Goal: Complete application form: Complete application form

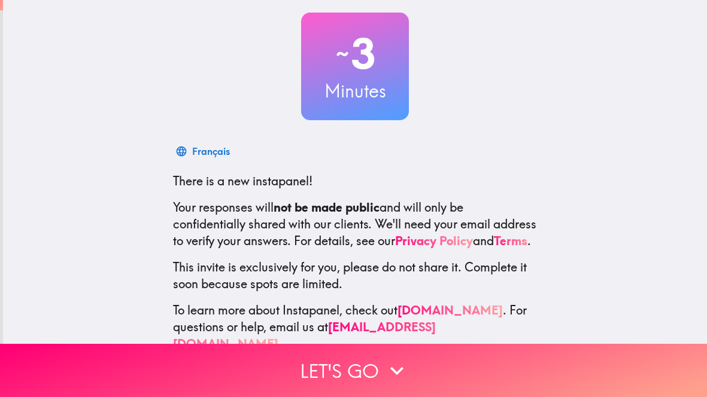
scroll to position [90, 0]
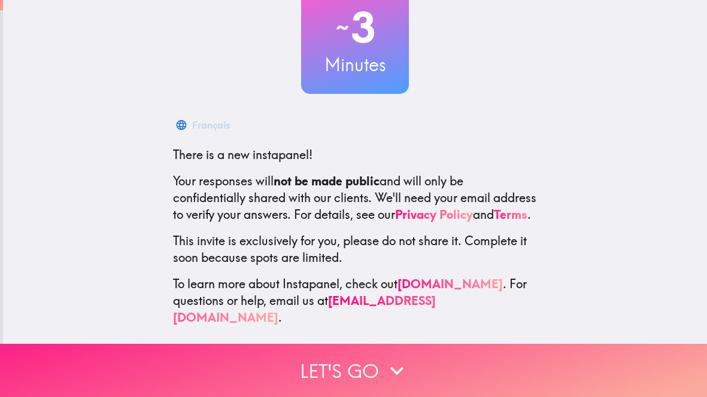
click at [347, 370] on button "Let's go" at bounding box center [353, 370] width 707 height 53
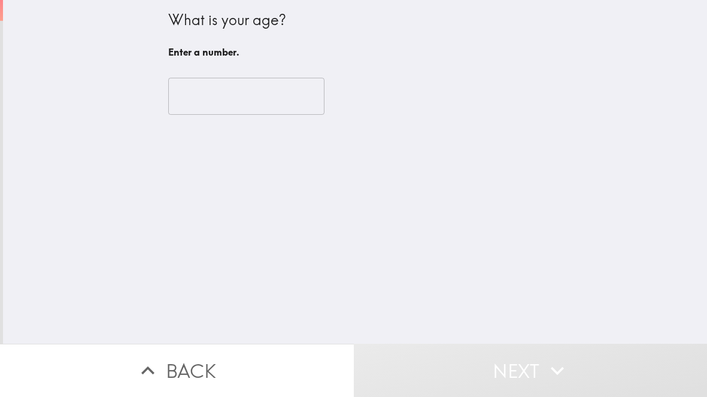
click at [208, 103] on input "number" at bounding box center [246, 96] width 156 height 37
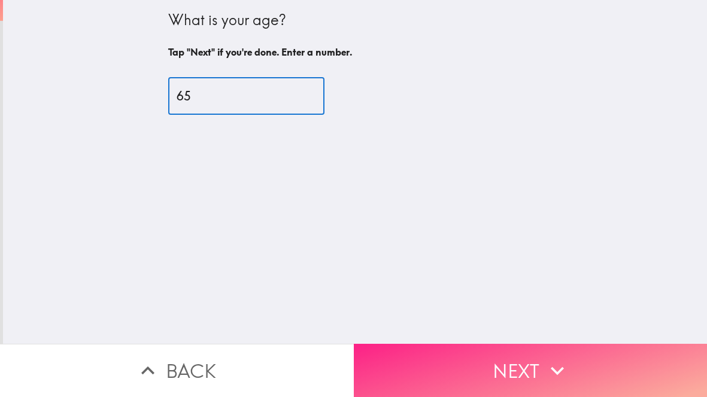
type input "65"
click at [476, 362] on button "Next" at bounding box center [531, 370] width 354 height 53
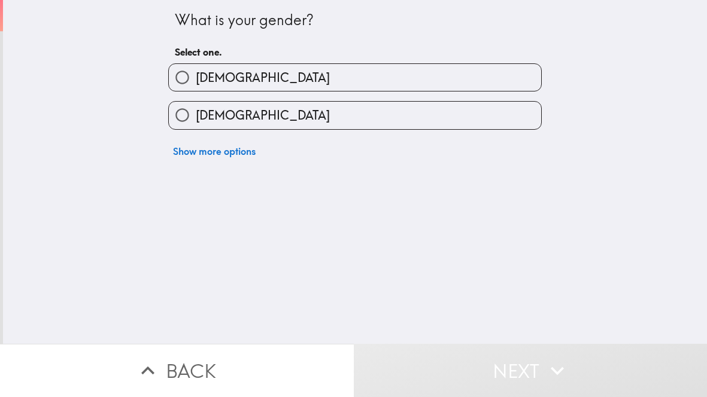
click at [409, 83] on label "[DEMOGRAPHIC_DATA]" at bounding box center [355, 77] width 372 height 27
click at [196, 83] on input "[DEMOGRAPHIC_DATA]" at bounding box center [182, 77] width 27 height 27
radio input "true"
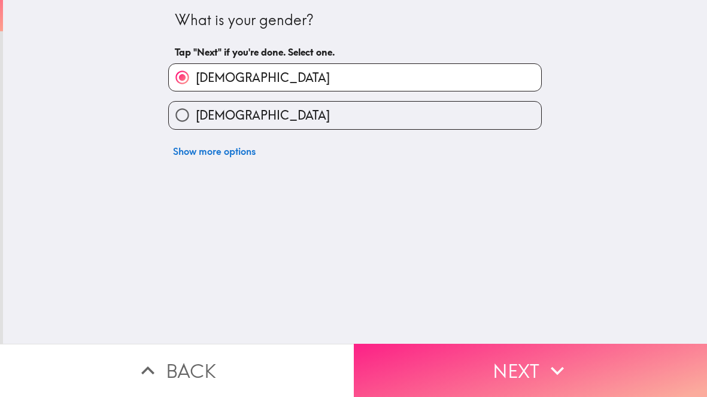
click at [384, 361] on button "Next" at bounding box center [531, 370] width 354 height 53
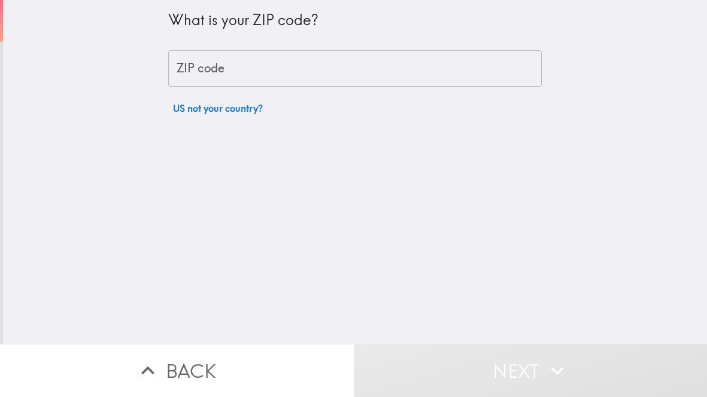
click at [361, 68] on input "ZIP code" at bounding box center [354, 68] width 373 height 37
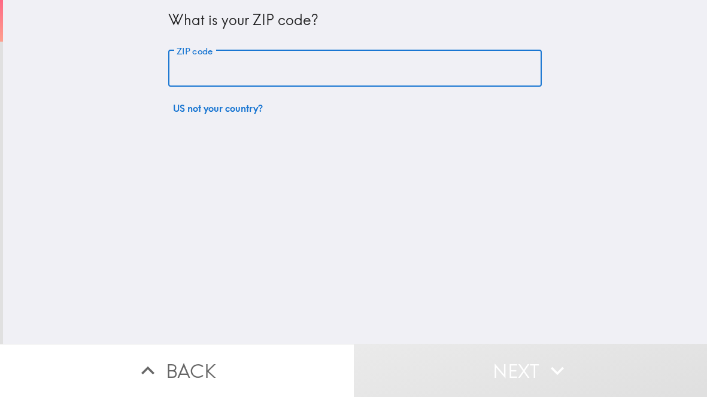
click at [302, 74] on input "ZIP code" at bounding box center [354, 68] width 373 height 37
type input "75039"
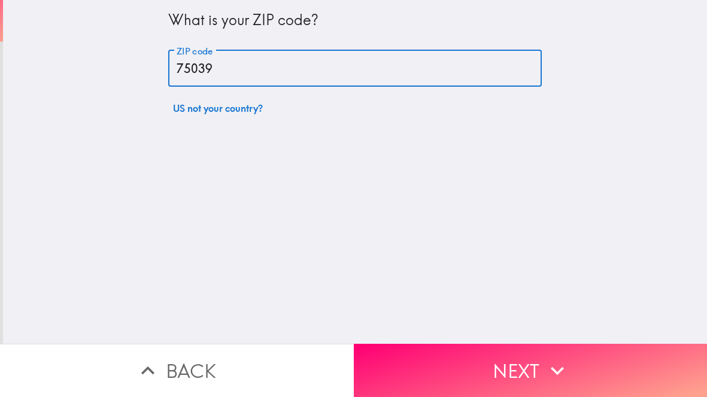
click at [344, 140] on div "What is your ZIP code? ZIP code 75039 ZIP code US not your country?" at bounding box center [355, 172] width 704 height 344
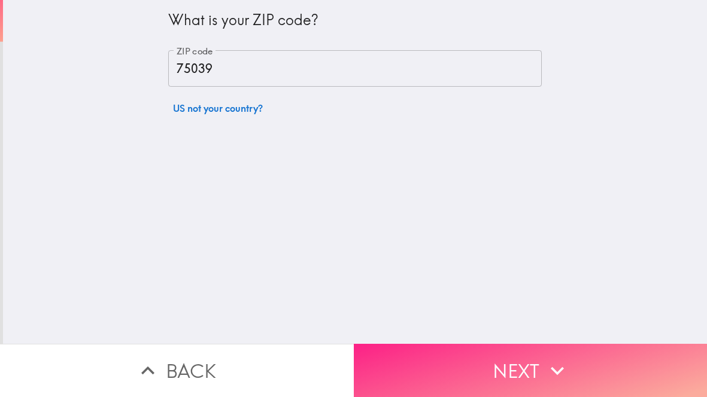
click at [478, 393] on button "Next" at bounding box center [531, 370] width 354 height 53
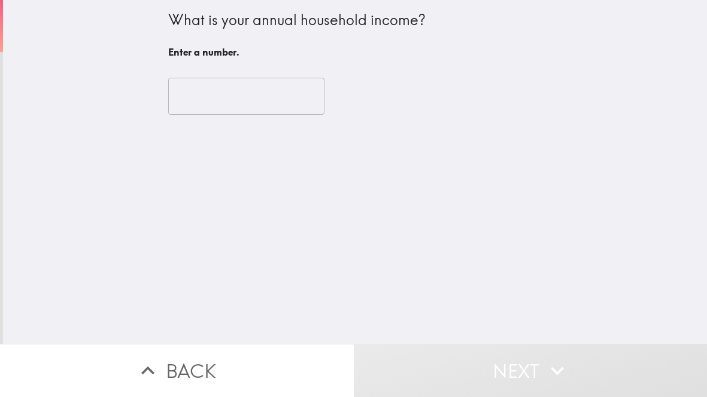
click at [211, 99] on input "number" at bounding box center [246, 96] width 156 height 37
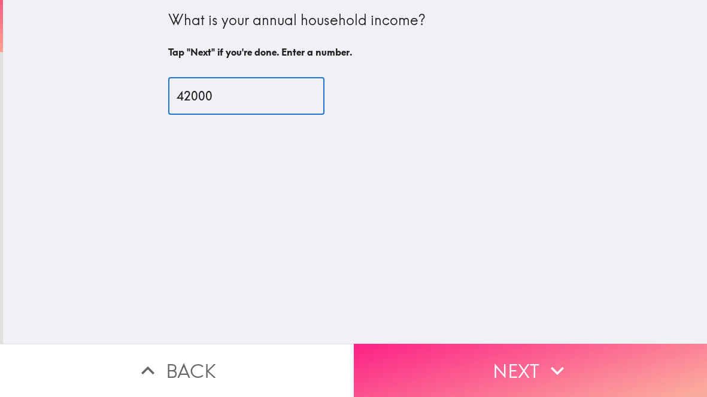
type input "42000"
click at [552, 380] on icon "button" at bounding box center [557, 371] width 26 height 26
